Goal: Task Accomplishment & Management: Manage account settings

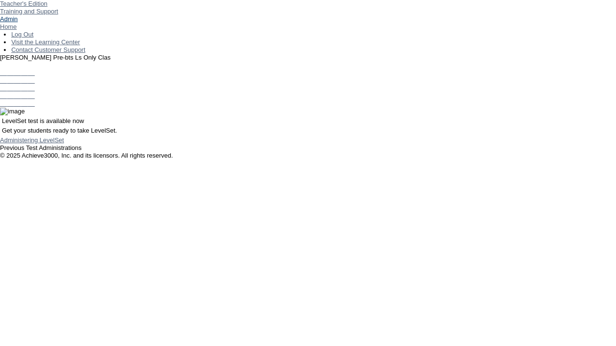
click at [18, 23] on link "Admin" at bounding box center [9, 18] width 18 height 7
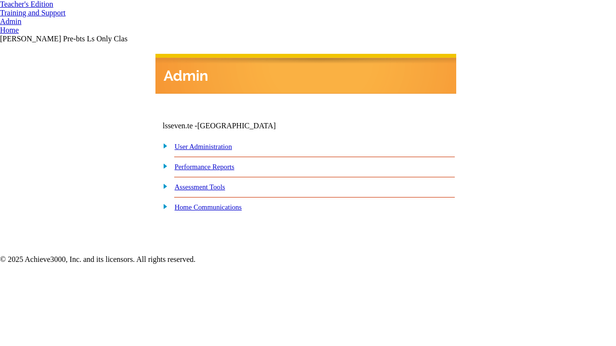
click at [213, 148] on link "User Administration" at bounding box center [203, 147] width 57 height 8
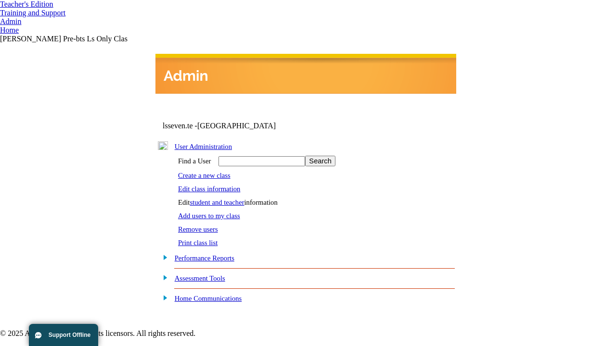
click at [225, 200] on link "student and teacher" at bounding box center [217, 203] width 54 height 8
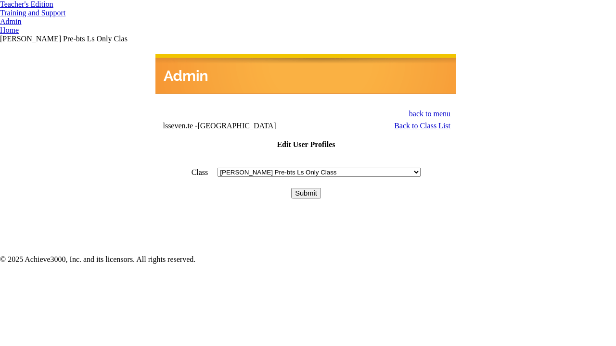
click at [306, 188] on input "Submit" at bounding box center [306, 193] width 30 height 11
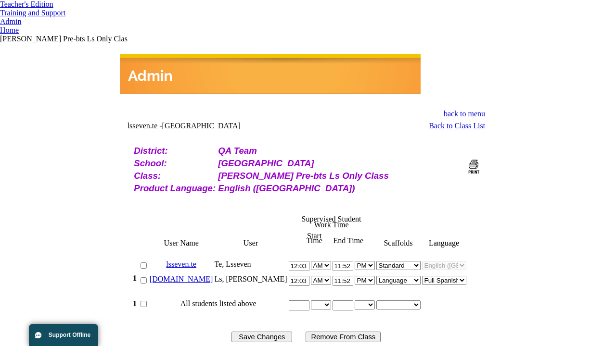
click at [200, 275] on link "[DOMAIN_NAME]" at bounding box center [181, 279] width 63 height 8
